Goal: Task Accomplishment & Management: Complete application form

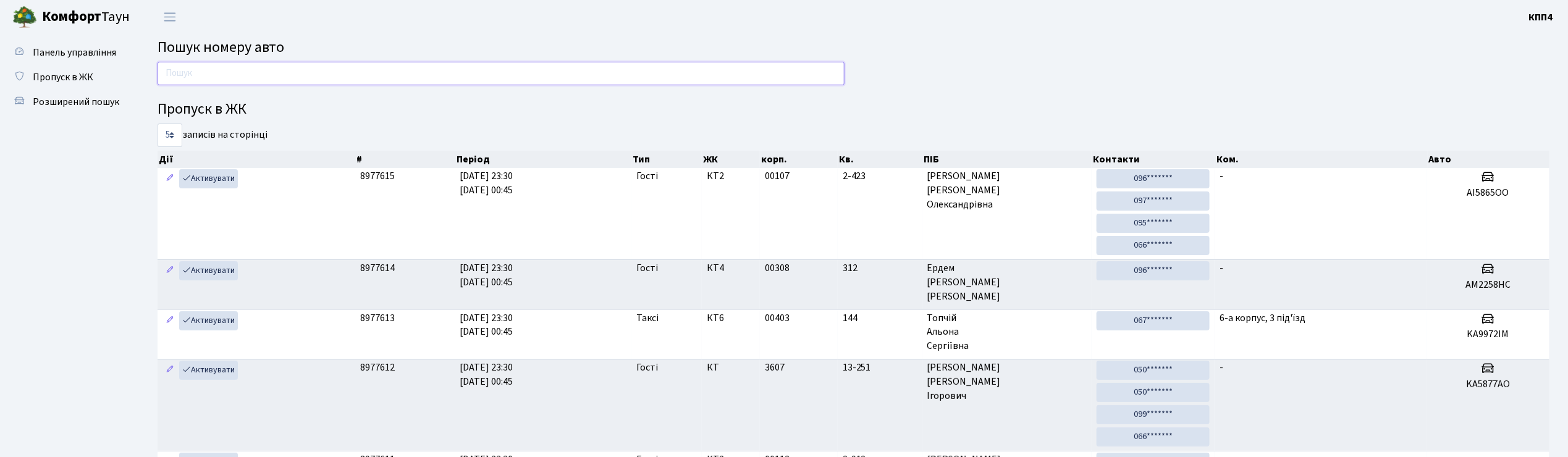
click at [255, 68] on input "text" at bounding box center [501, 74] width 687 height 24
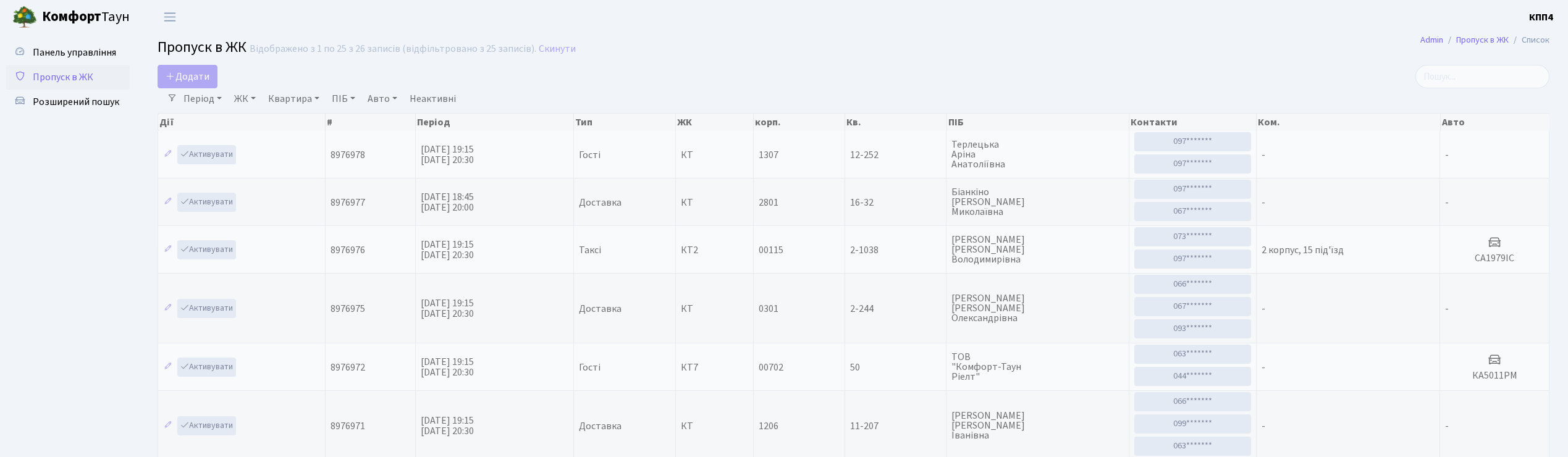
select select "25"
click at [203, 79] on span "Додати" at bounding box center [187, 76] width 44 height 14
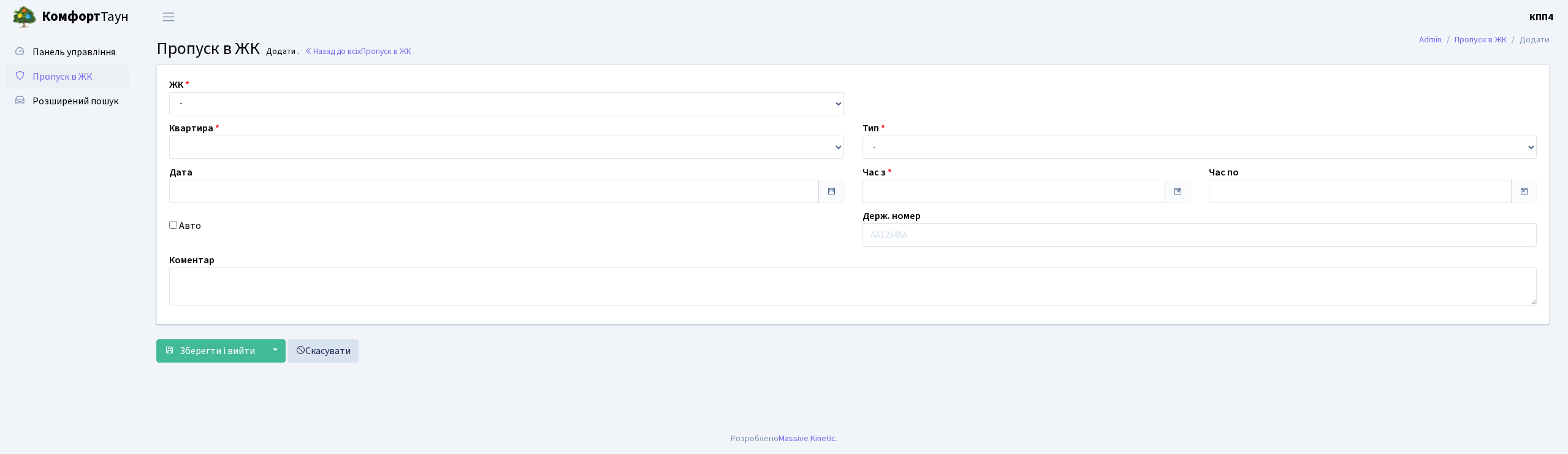
type input "14.09.2025"
type input "08:00"
type input "09:00"
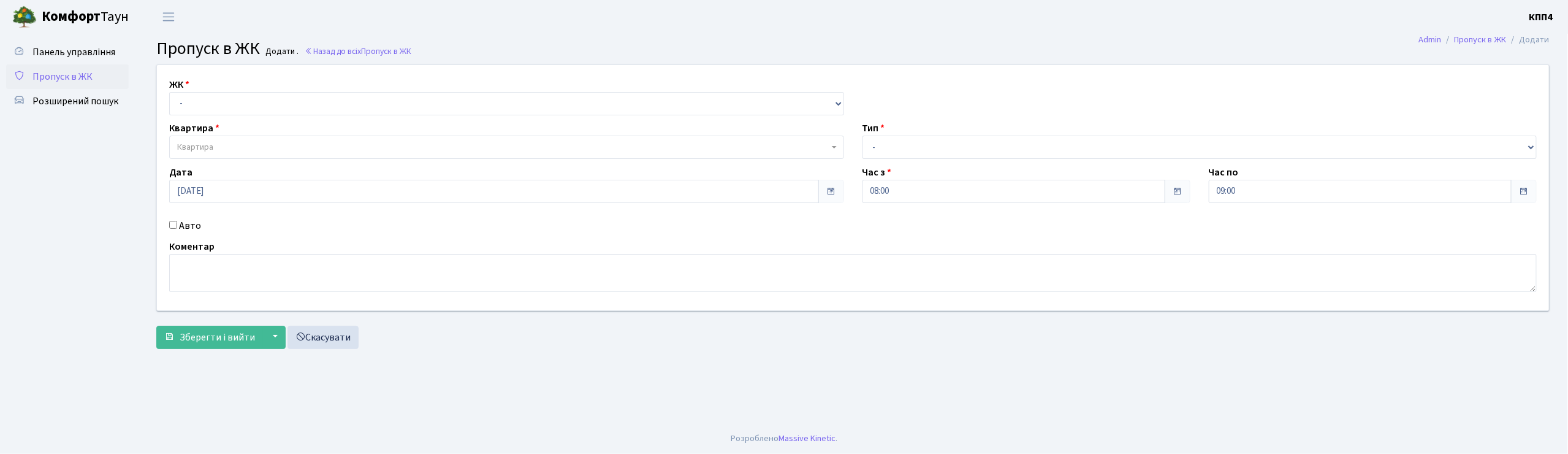
click at [175, 227] on input "Авто" at bounding box center [173, 225] width 8 height 8
checkbox input "true"
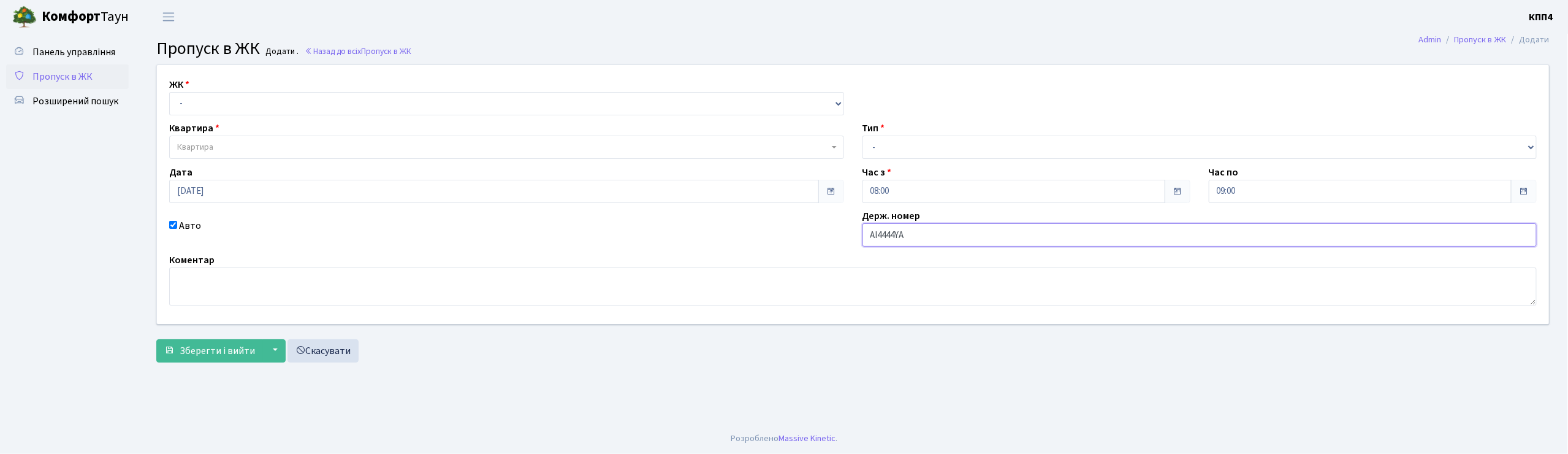
type input "АІ4444YA"
click at [221, 101] on select "- КТ, вул. Регенераторна, 4 КТ2, просп. Соборності, 17 КТ3, вул. Березнева, 16 …" at bounding box center [507, 104] width 675 height 23
select select "271"
click at [169, 92] on select "- КТ, вул. Регенераторна, 4 КТ2, просп. Соборності, 17 КТ3, вул. Березнева, 16 …" at bounding box center [507, 104] width 675 height 23
select select
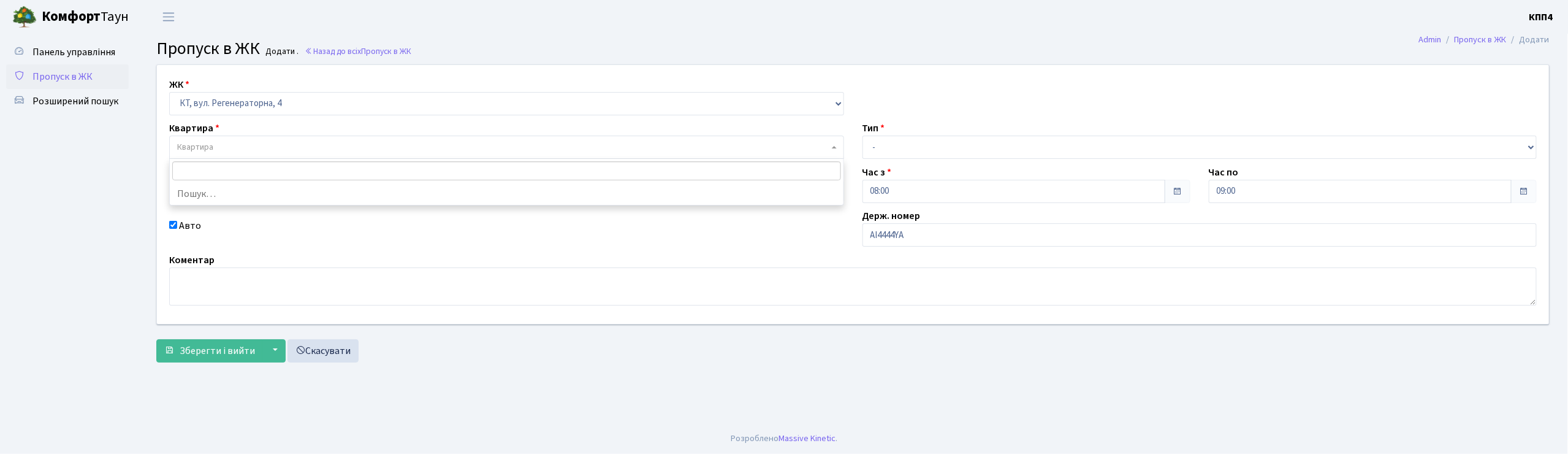
click at [243, 149] on span "Квартира" at bounding box center [503, 147] width 652 height 12
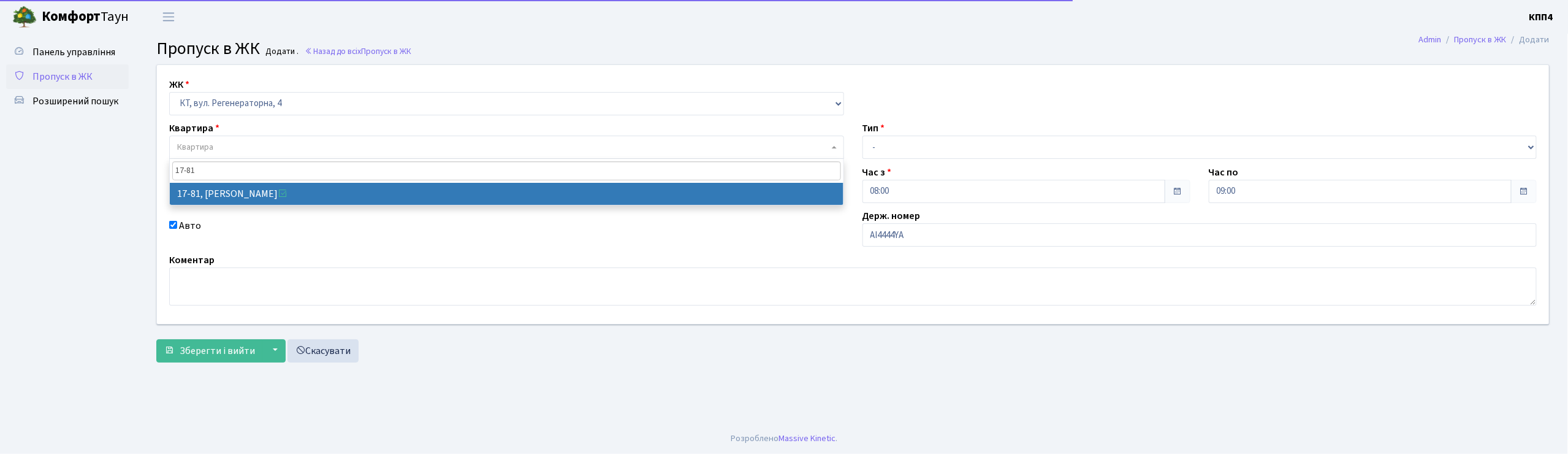
type input "17-81"
select select "9035"
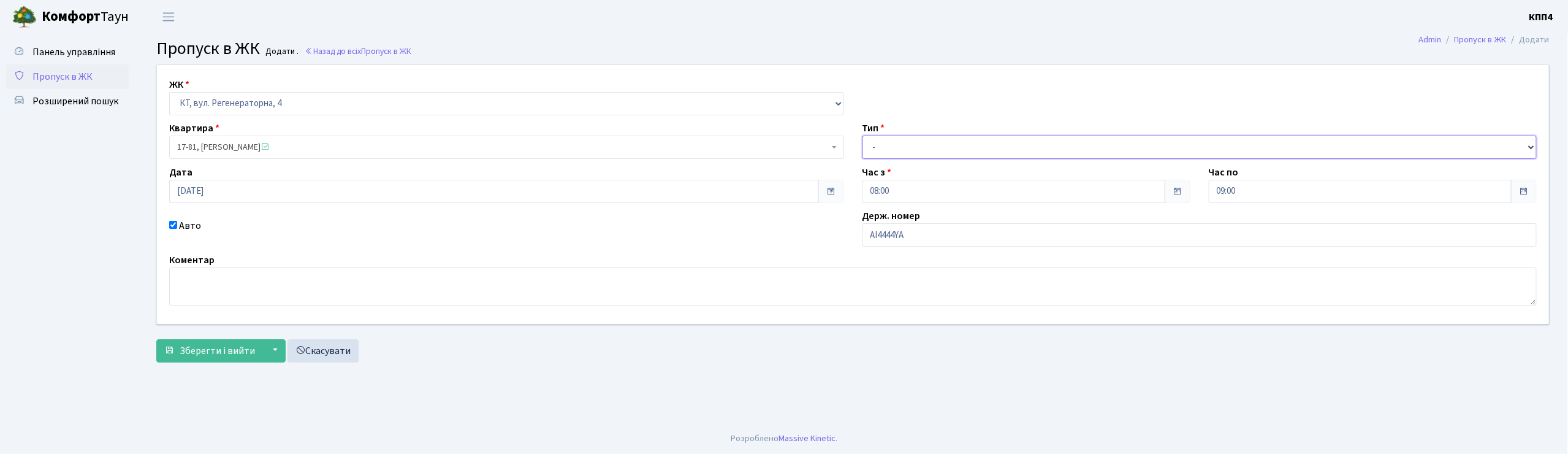
click at [874, 144] on select "- Доставка Таксі Гості Сервіс" at bounding box center [1200, 147] width 675 height 23
select select "2"
click at [863, 136] on select "- Доставка Таксі Гості Сервіс" at bounding box center [1200, 147] width 675 height 23
drag, startPoint x: 207, startPoint y: 352, endPoint x: 221, endPoint y: 347, distance: 14.9
click at [218, 351] on span "Зберегти і вийти" at bounding box center [218, 351] width 76 height 14
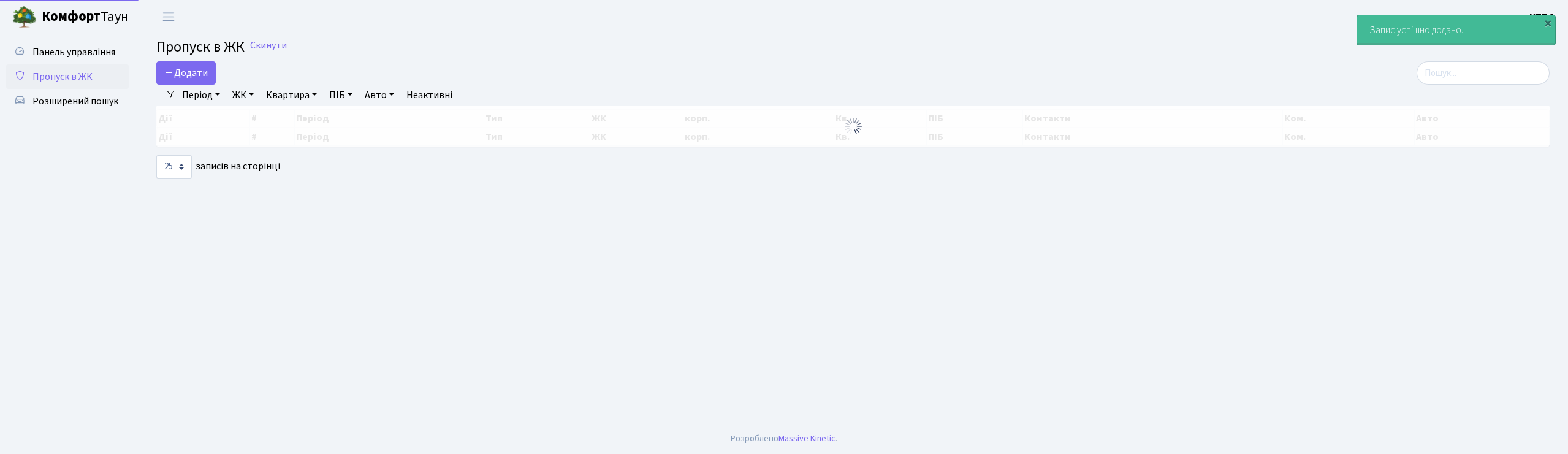
select select "25"
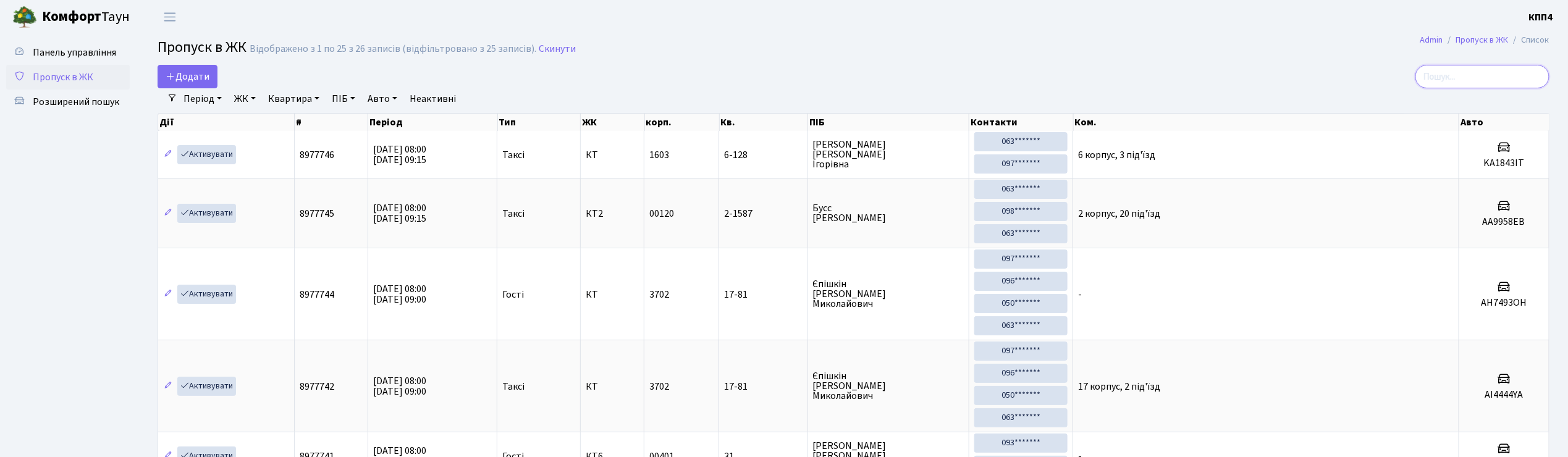
click at [1451, 83] on input "search" at bounding box center [1482, 77] width 134 height 24
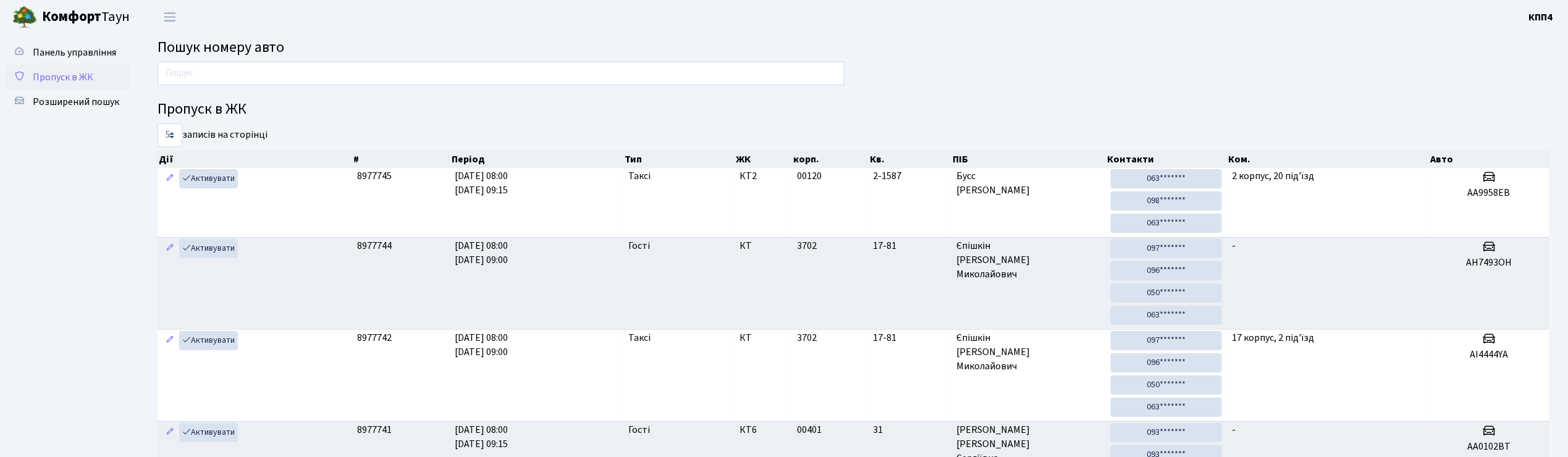
click at [76, 79] on span "Пропуск в ЖК" at bounding box center [63, 77] width 60 height 14
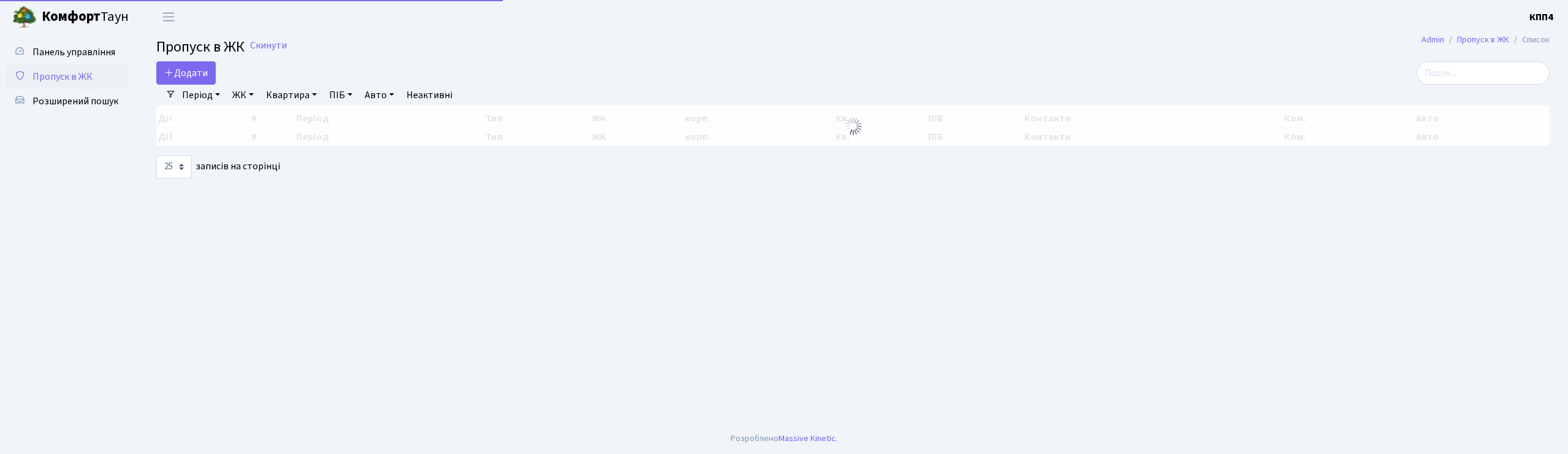
select select "25"
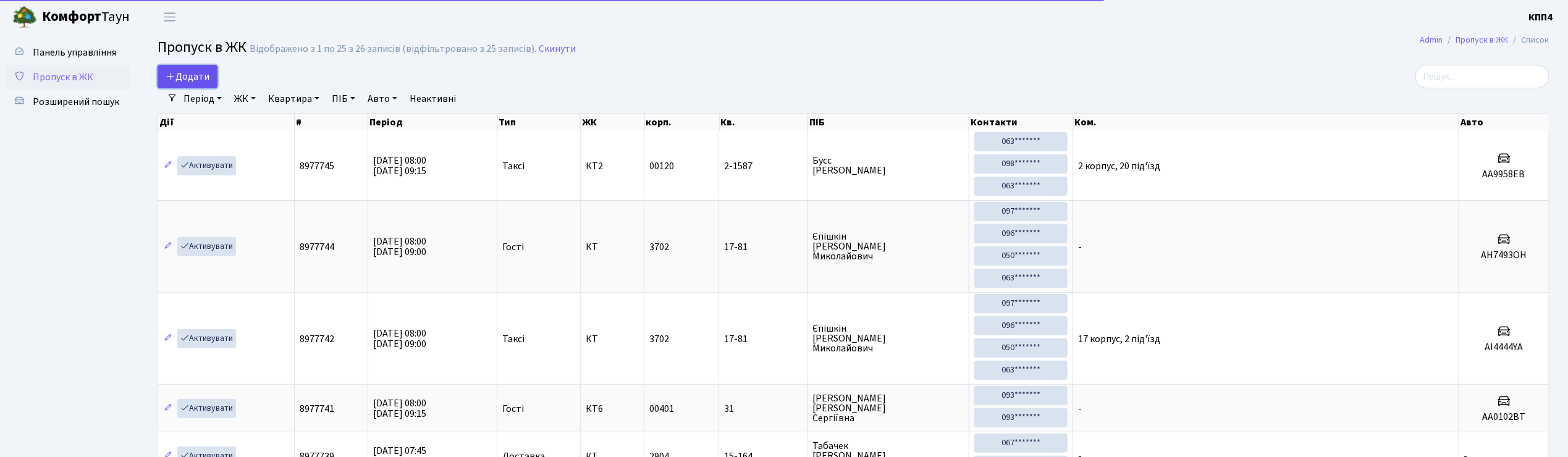
click at [204, 75] on span "Додати" at bounding box center [187, 76] width 44 height 14
